Goal: Transaction & Acquisition: Obtain resource

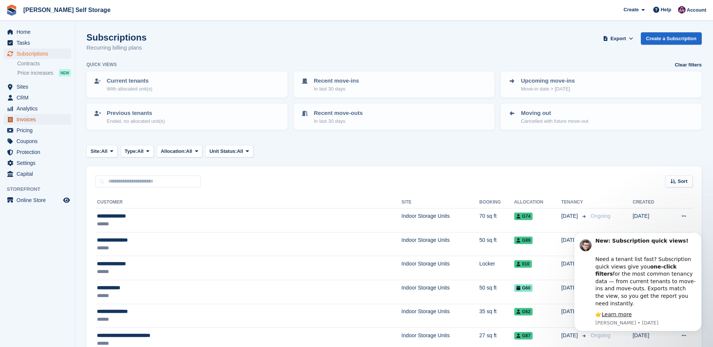
click at [24, 120] on span "Invoices" at bounding box center [39, 119] width 45 height 11
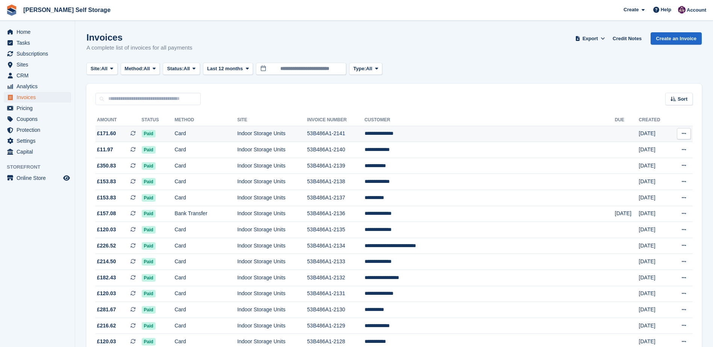
click at [684, 132] on icon at bounding box center [684, 133] width 4 height 5
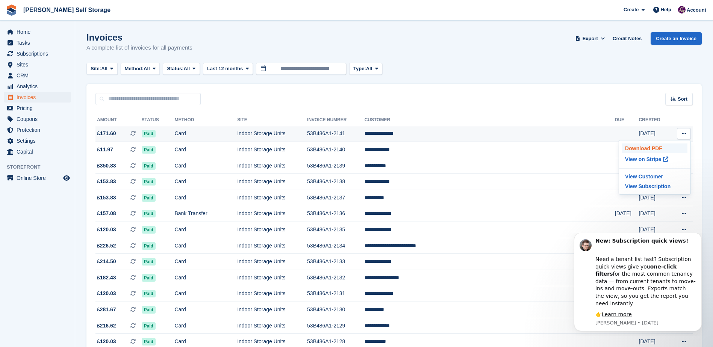
click at [648, 146] on p "Download PDF" at bounding box center [654, 149] width 65 height 10
click at [20, 41] on span "Tasks" at bounding box center [39, 43] width 45 height 11
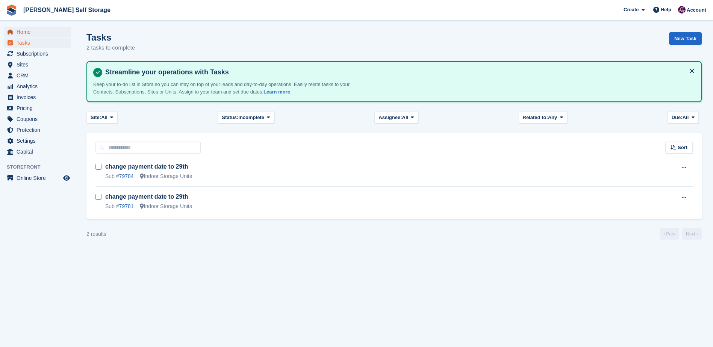
click at [24, 31] on span "Home" at bounding box center [39, 32] width 45 height 11
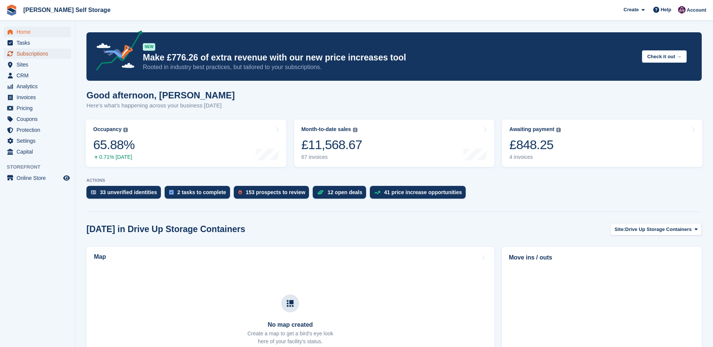
click at [31, 52] on span "Subscriptions" at bounding box center [39, 53] width 45 height 11
